Goal: Task Accomplishment & Management: Manage account settings

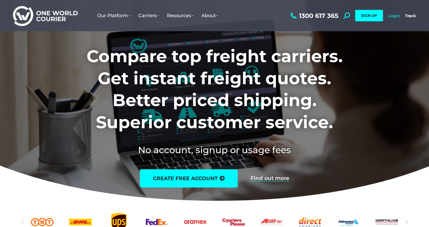
click at [392, 15] on link "Login" at bounding box center [394, 15] width 12 height 5
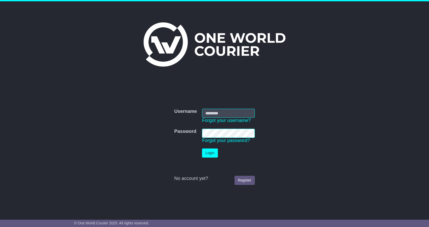
type input "**********"
click at [211, 154] on button "Login" at bounding box center [210, 152] width 16 height 9
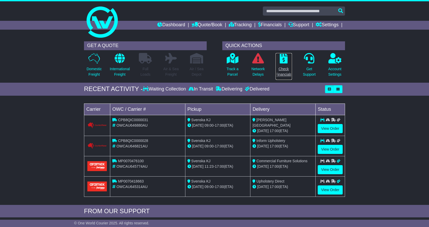
click at [283, 59] on icon at bounding box center [284, 58] width 8 height 10
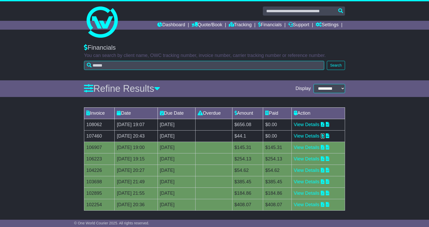
click at [324, 136] on icon at bounding box center [323, 135] width 4 height 5
click at [324, 123] on icon at bounding box center [323, 124] width 4 height 5
